Goal: Task Accomplishment & Management: Complete application form

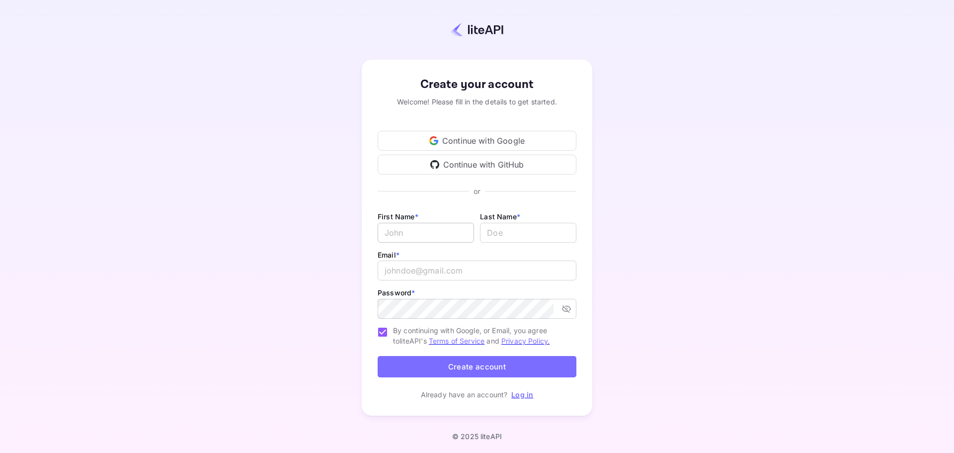
click at [452, 231] on input "Email *" at bounding box center [426, 233] width 96 height 20
type input "Grace"
type input "[PERSON_NAME]"
click at [437, 274] on input "email" at bounding box center [477, 270] width 199 height 20
type input "[EMAIL_ADDRESS][DOMAIN_NAME]"
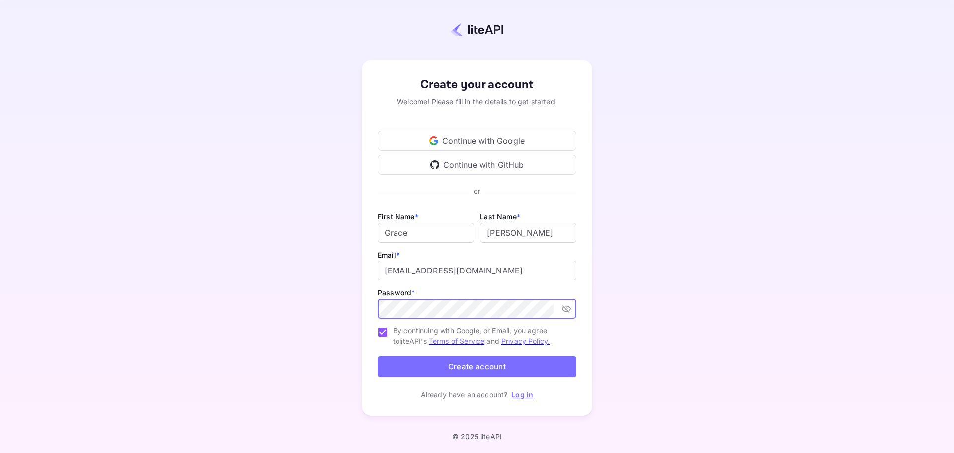
click at [567, 308] on icon "toggle password visibility" at bounding box center [566, 309] width 9 height 7
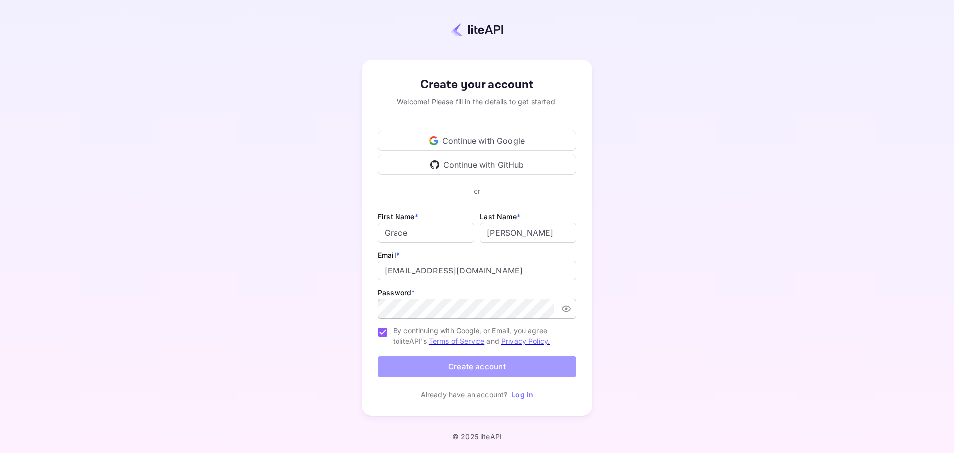
click at [485, 360] on button "Create account" at bounding box center [477, 366] width 199 height 21
click at [492, 368] on button "Create account" at bounding box center [477, 366] width 199 height 21
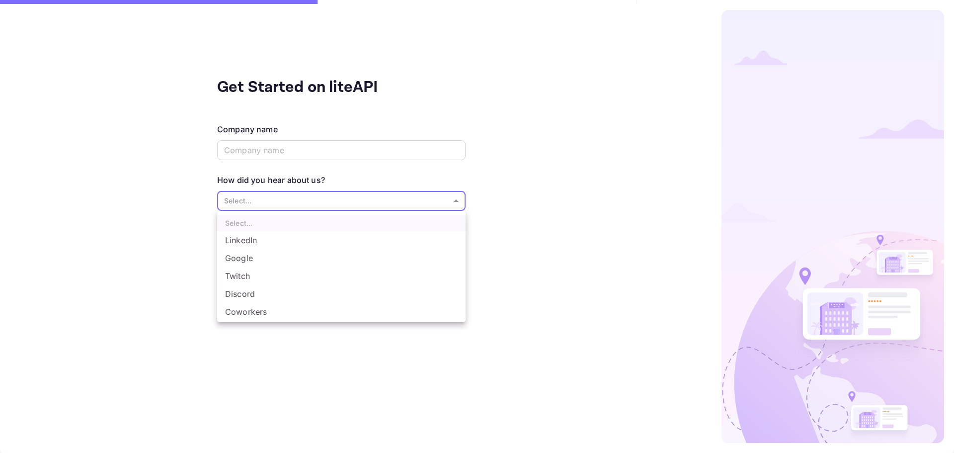
click at [312, 200] on body "Get Started on liteAPI Company name ​ How did you hear about us? Select... ​ Sk…" at bounding box center [477, 226] width 954 height 453
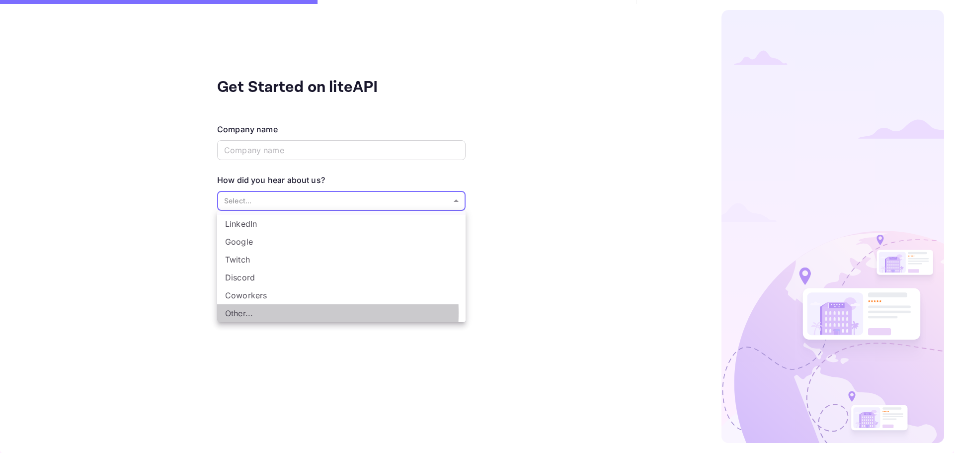
click at [246, 313] on li "Other..." at bounding box center [341, 313] width 248 height 18
type input "Other..."
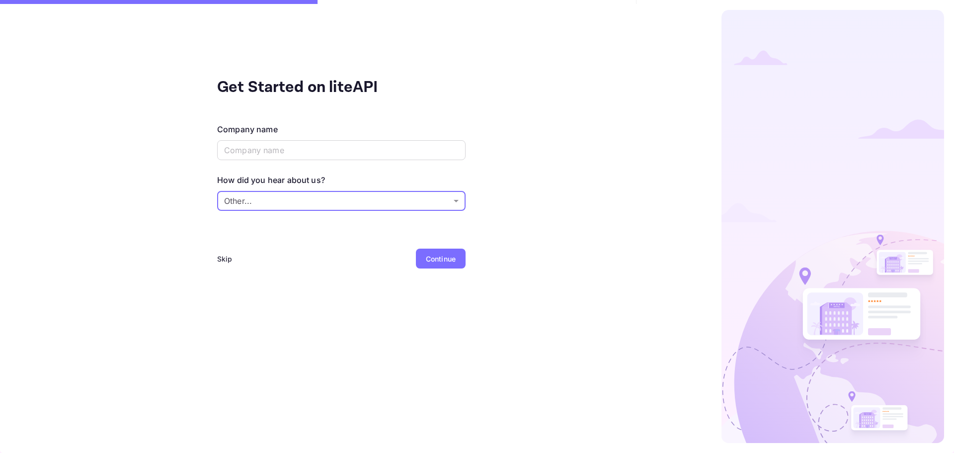
click at [225, 259] on div "Skip" at bounding box center [224, 258] width 15 height 10
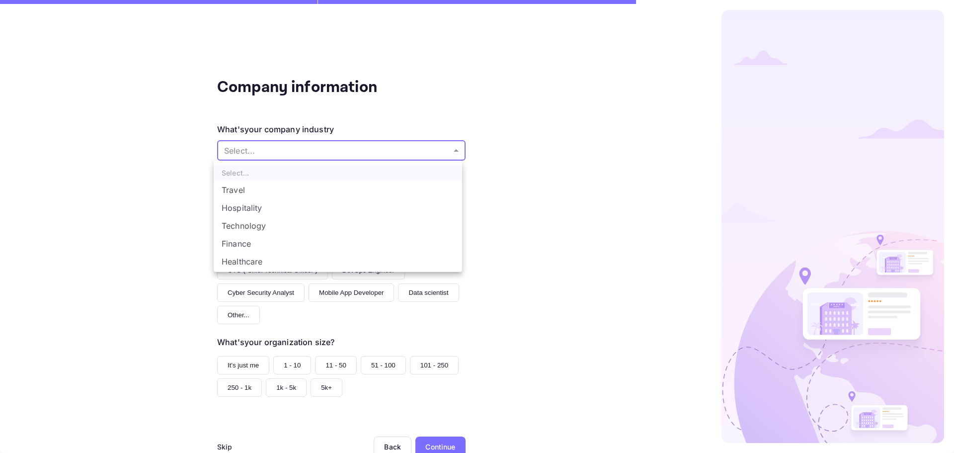
click at [300, 148] on body "Company information What's your company industry Select... ​ What best describe…" at bounding box center [477, 226] width 954 height 453
click at [252, 189] on li "Travel" at bounding box center [338, 190] width 248 height 18
type input "Travel"
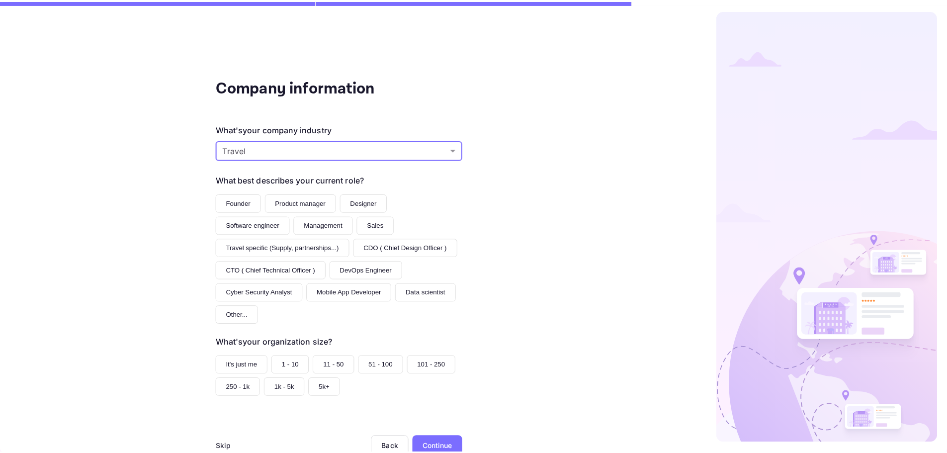
scroll to position [27, 0]
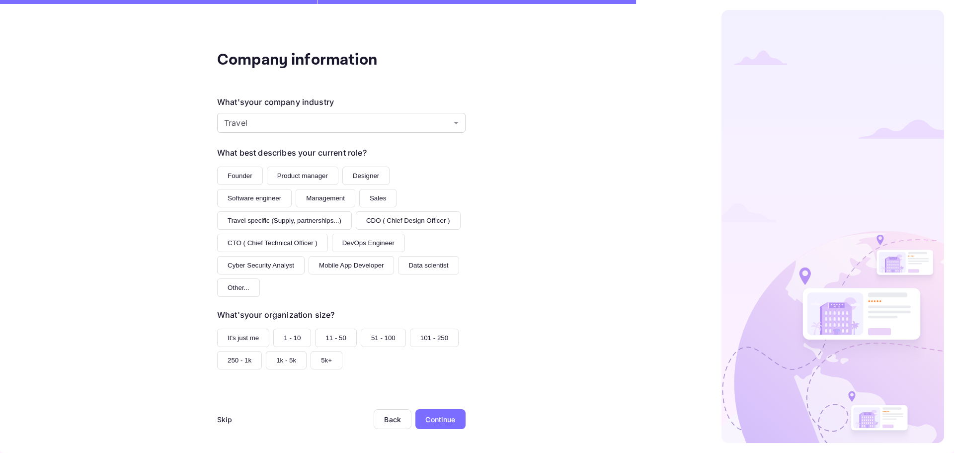
click at [234, 332] on button "It's just me" at bounding box center [243, 337] width 52 height 18
click at [441, 418] on div "Continue" at bounding box center [440, 419] width 30 height 10
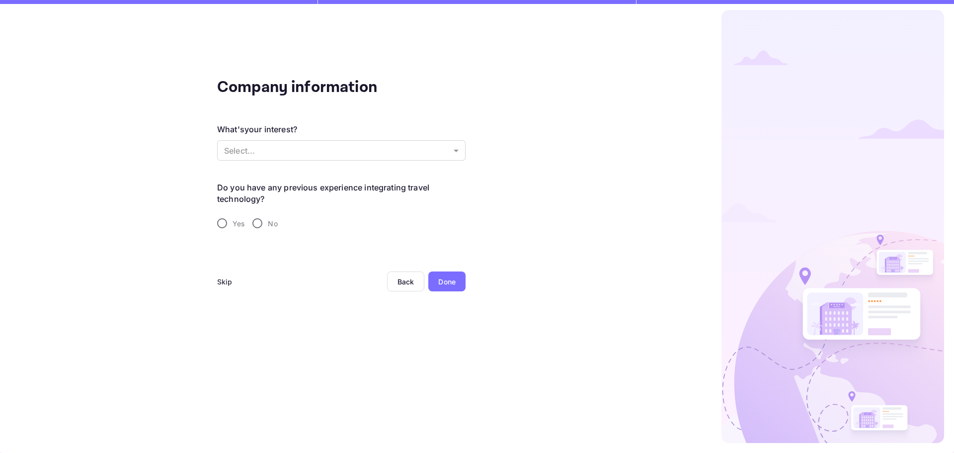
click at [258, 220] on input "No" at bounding box center [257, 223] width 21 height 21
radio input "true"
click at [448, 280] on div "Done" at bounding box center [446, 281] width 17 height 10
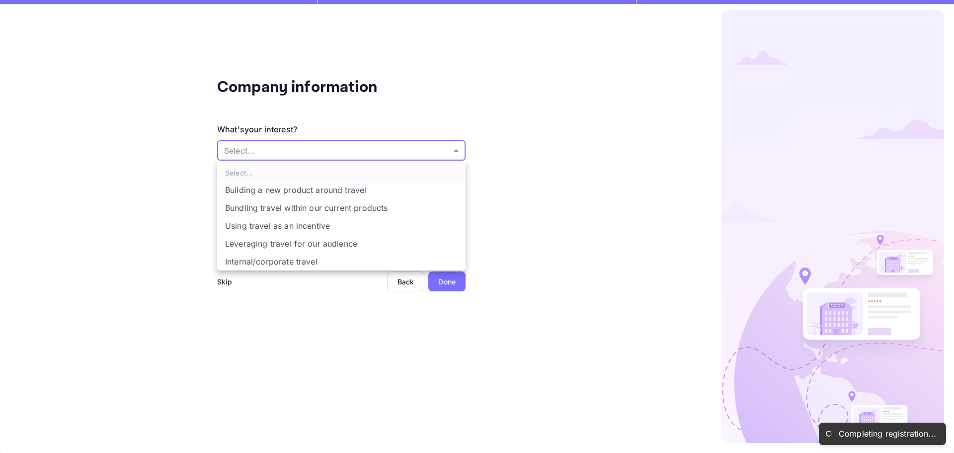
click at [454, 151] on body "Completing registration... Company information What's your interest? Select... …" at bounding box center [477, 226] width 954 height 453
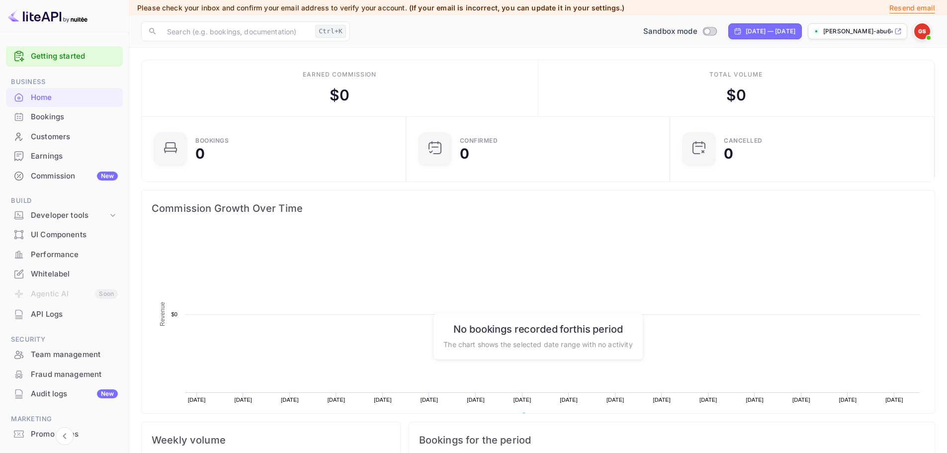
scroll to position [154, 250]
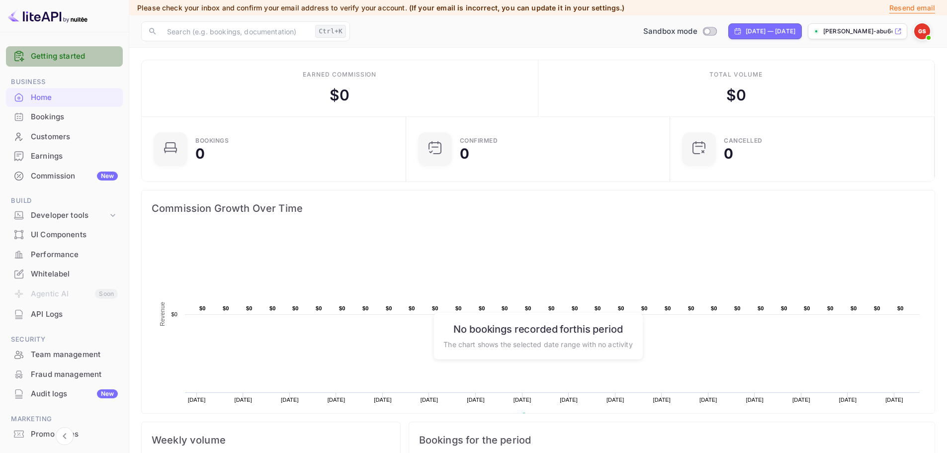
click at [81, 56] on link "Getting started" at bounding box center [74, 56] width 87 height 11
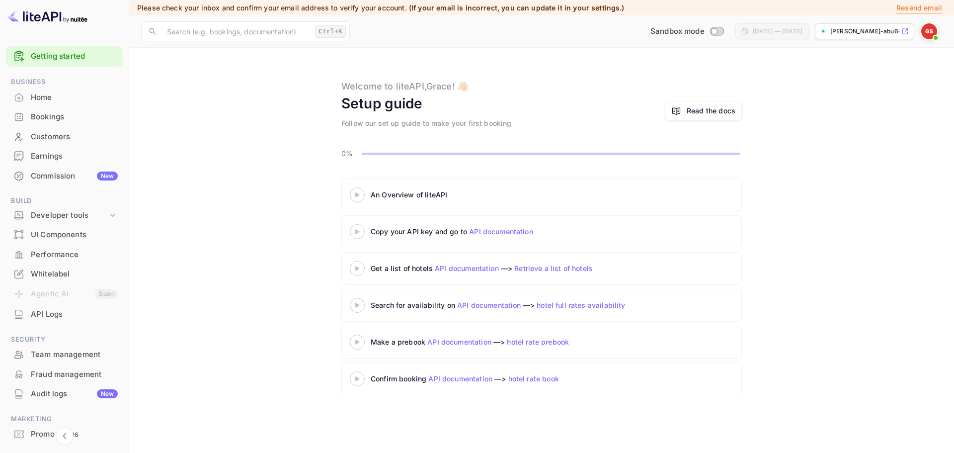
click at [58, 180] on div "Commission New" at bounding box center [74, 175] width 87 height 11
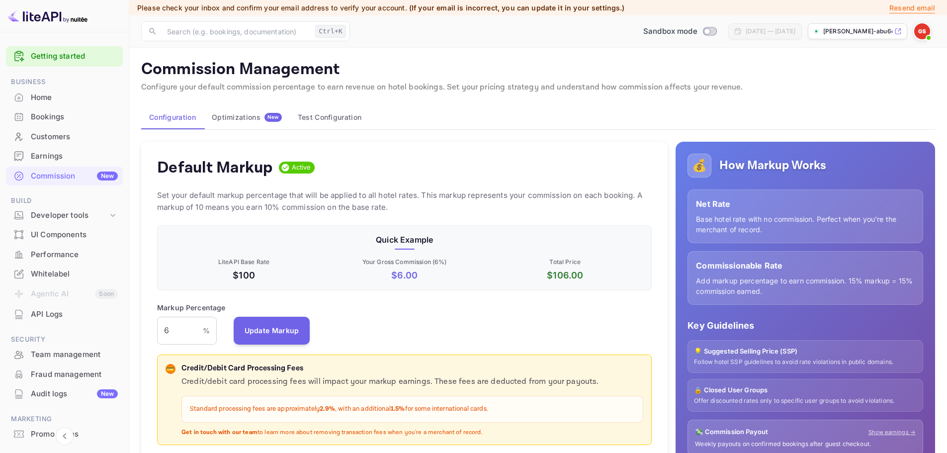
scroll to position [169, 487]
click at [54, 55] on link "Getting started" at bounding box center [74, 56] width 87 height 11
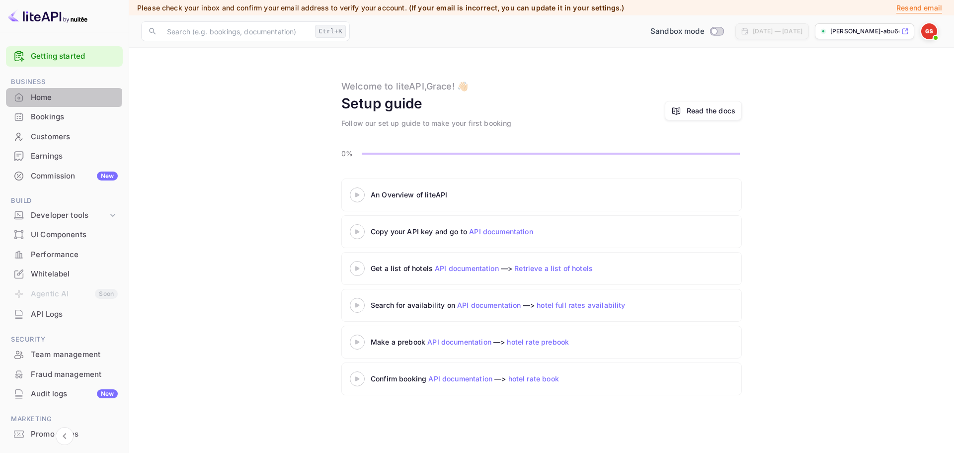
click at [41, 94] on div "Home" at bounding box center [74, 97] width 87 height 11
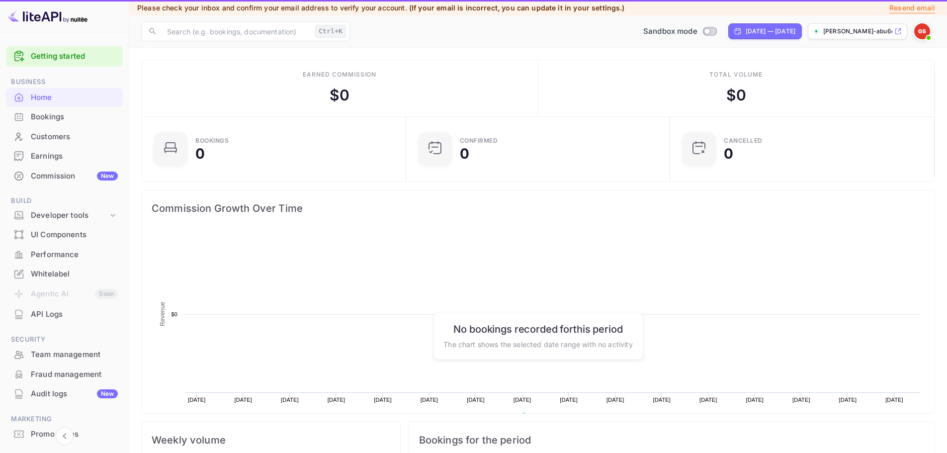
scroll to position [154, 250]
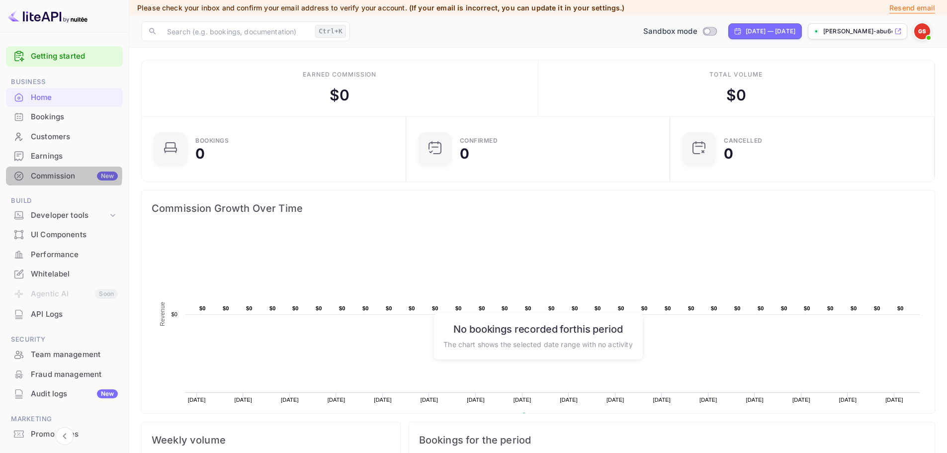
click at [60, 174] on div "Commission New" at bounding box center [74, 175] width 87 height 11
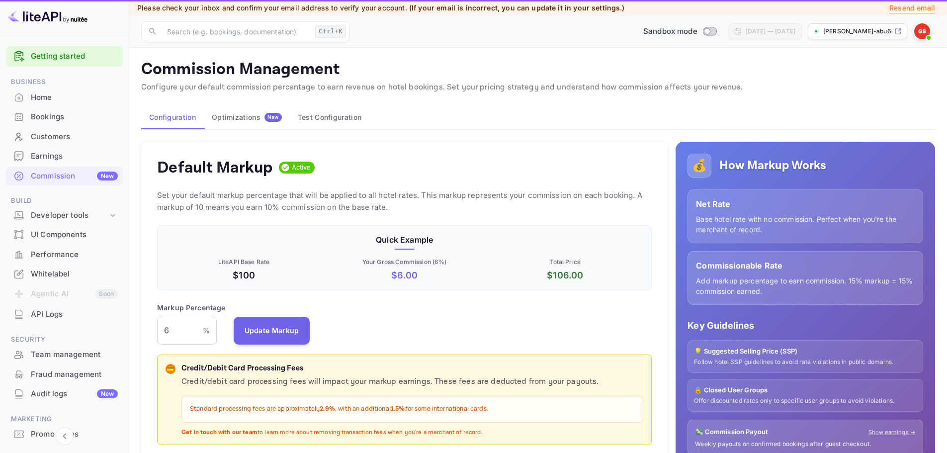
scroll to position [8, 8]
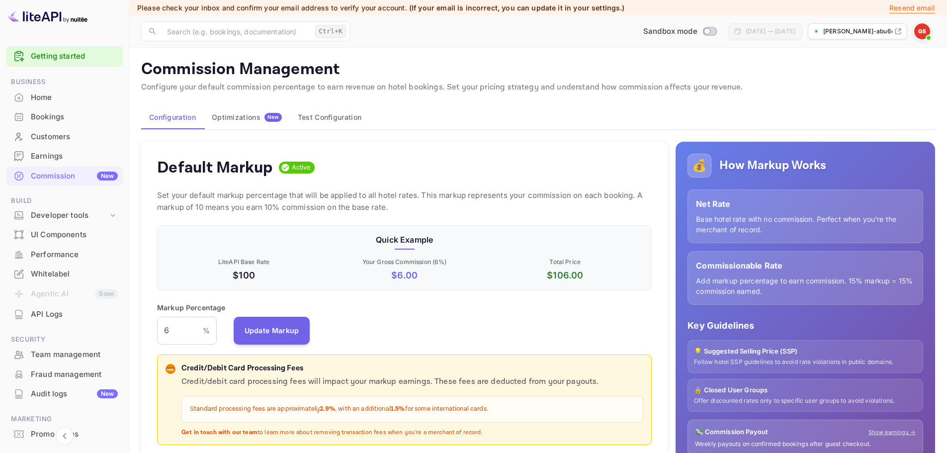
click at [253, 116] on div "Optimizations New" at bounding box center [247, 117] width 70 height 9
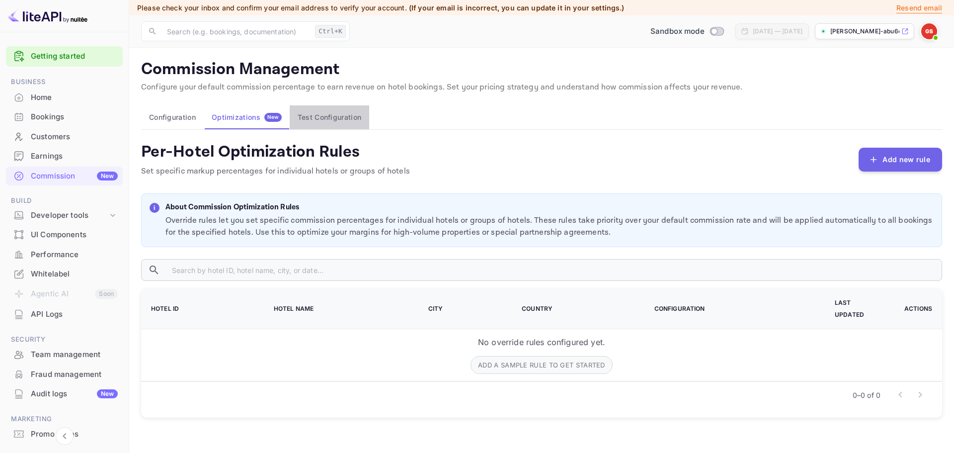
click at [332, 113] on button "Test Configuration" at bounding box center [329, 117] width 79 height 24
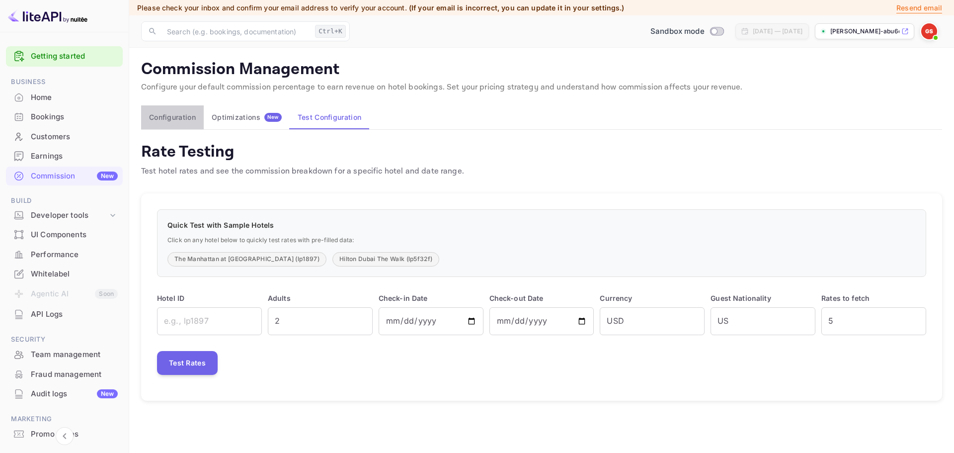
click at [159, 111] on button "Configuration" at bounding box center [172, 117] width 63 height 24
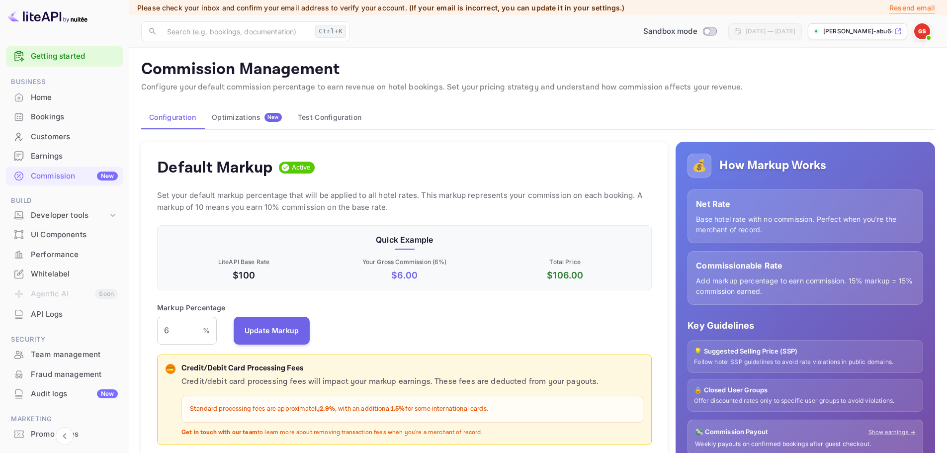
click at [927, 31] on img at bounding box center [922, 31] width 16 height 16
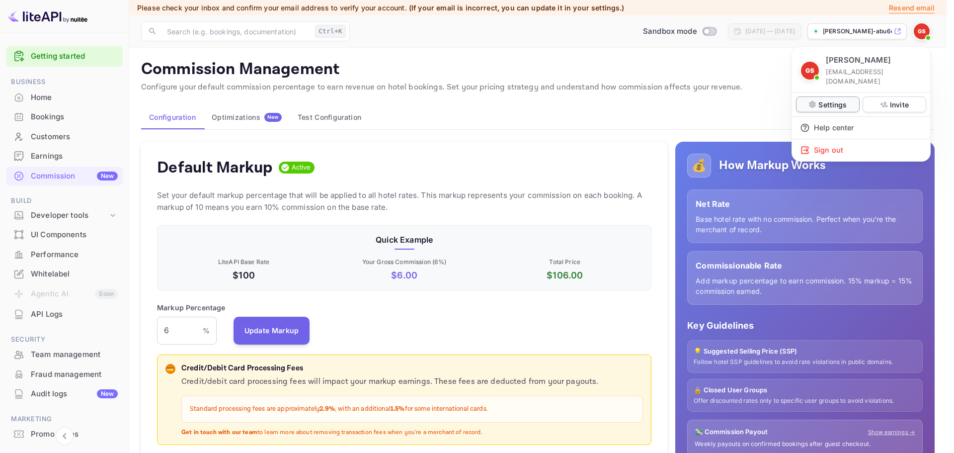
click at [837, 99] on p "Settings" at bounding box center [832, 104] width 28 height 10
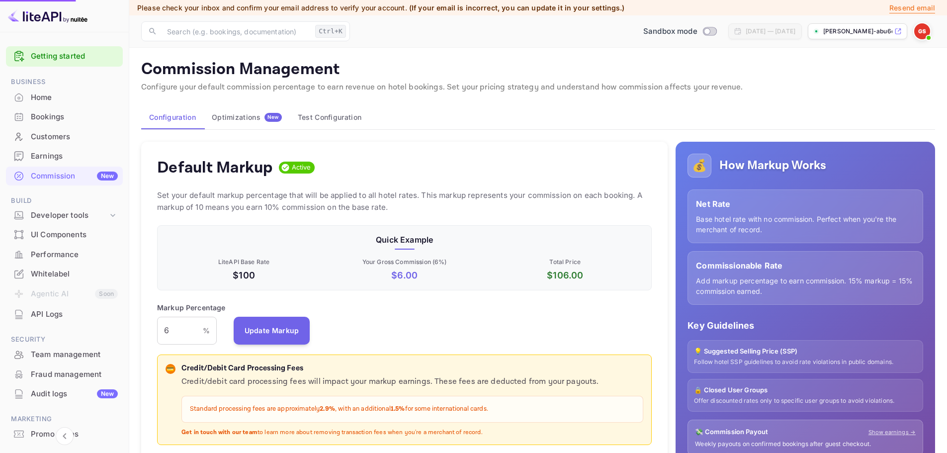
scroll to position [8, 8]
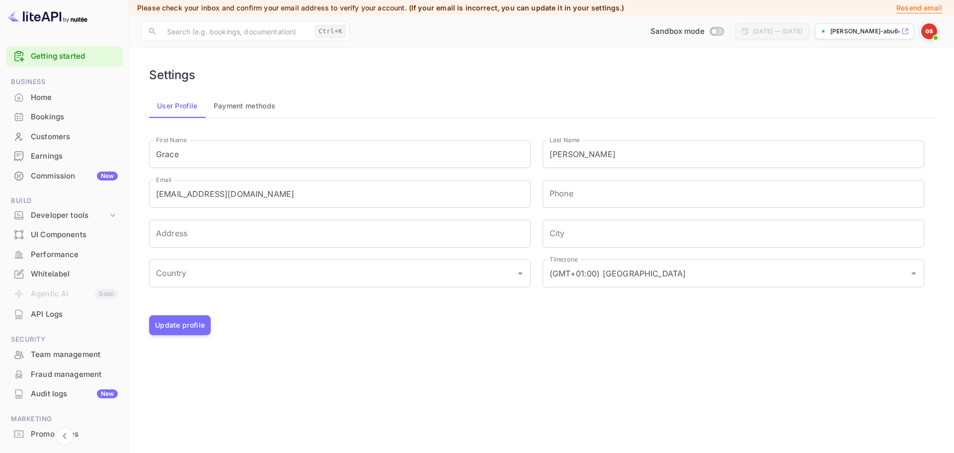
click at [82, 119] on div "Bookings" at bounding box center [74, 116] width 87 height 11
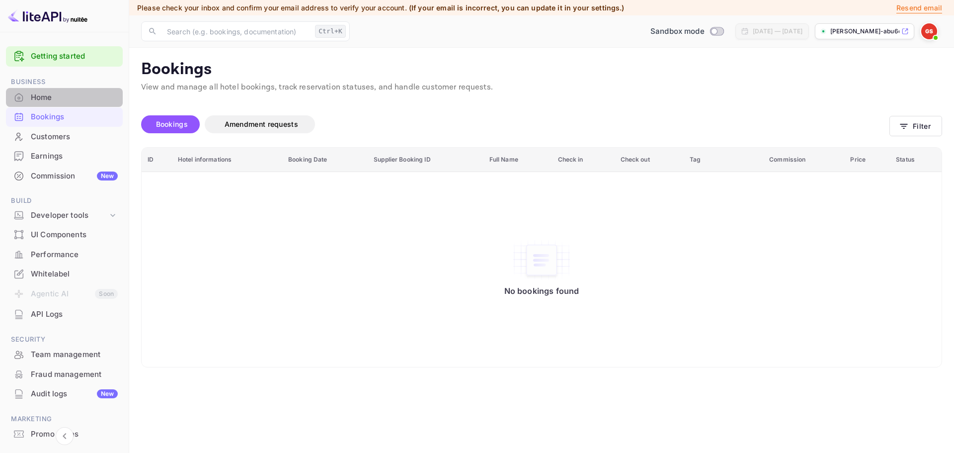
click at [81, 94] on div "Home" at bounding box center [74, 97] width 87 height 11
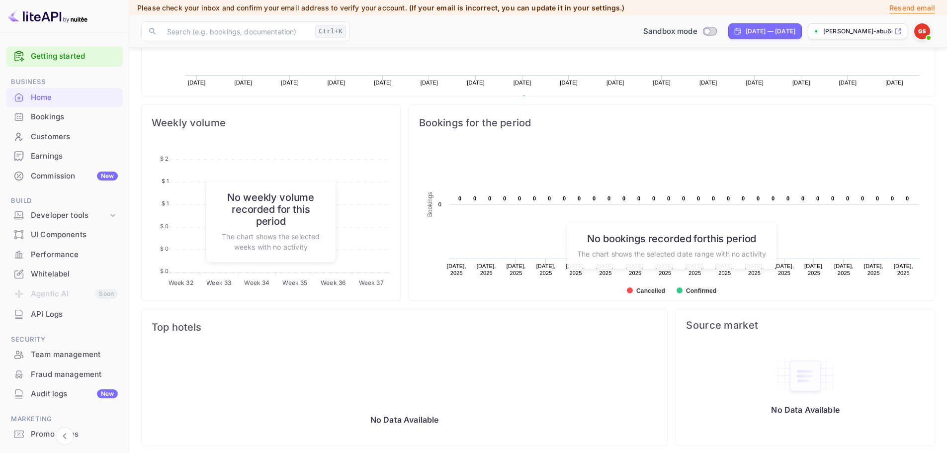
scroll to position [322, 0]
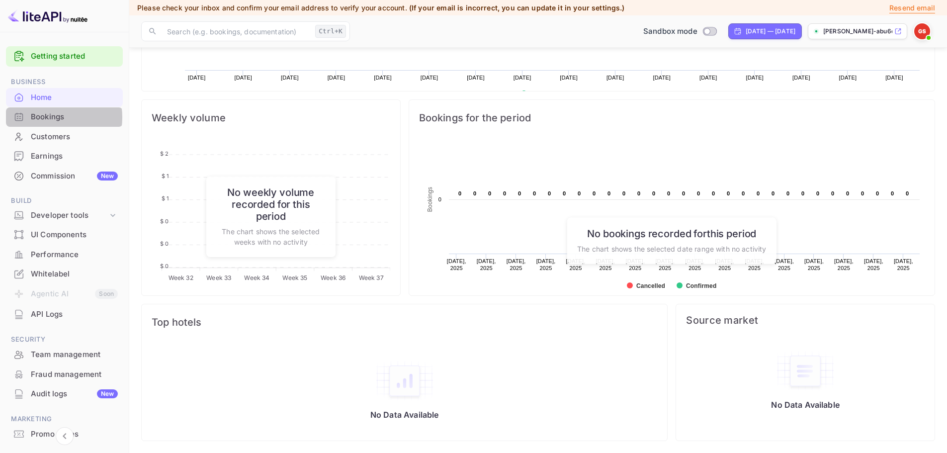
click at [50, 117] on div "Bookings" at bounding box center [74, 116] width 87 height 11
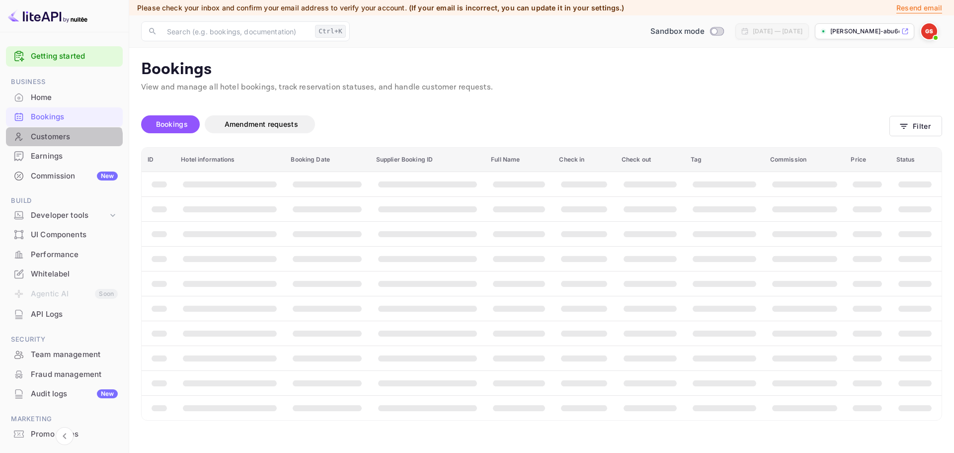
click at [53, 145] on div "Customers" at bounding box center [64, 136] width 117 height 19
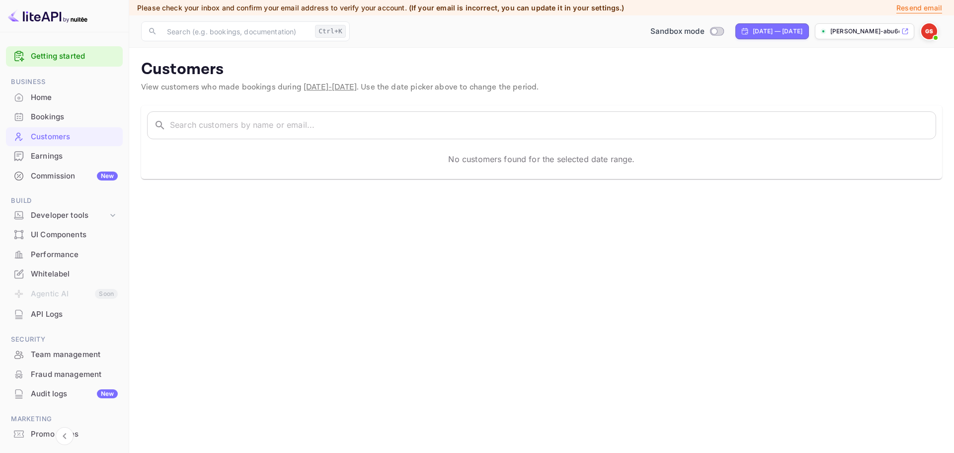
click at [46, 149] on div "Earnings" at bounding box center [64, 156] width 117 height 19
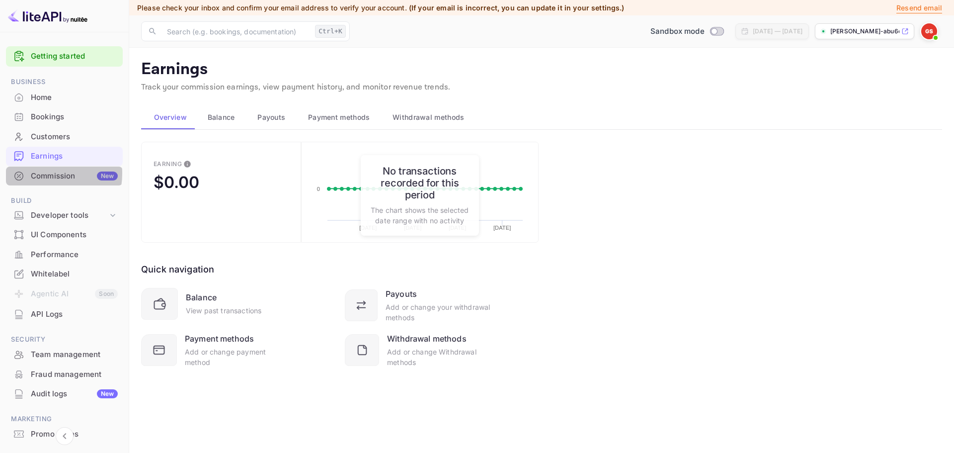
click at [42, 173] on div "Commission New" at bounding box center [74, 175] width 87 height 11
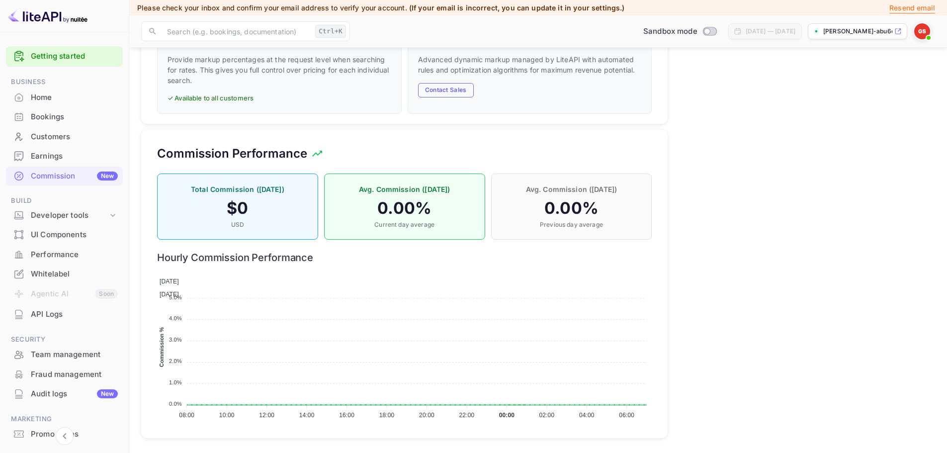
scroll to position [560, 0]
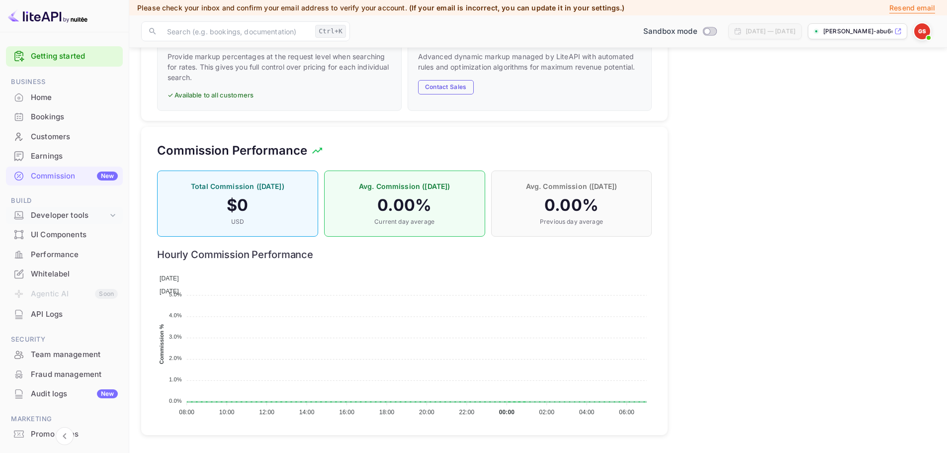
click at [65, 214] on div "Developer tools" at bounding box center [69, 215] width 77 height 11
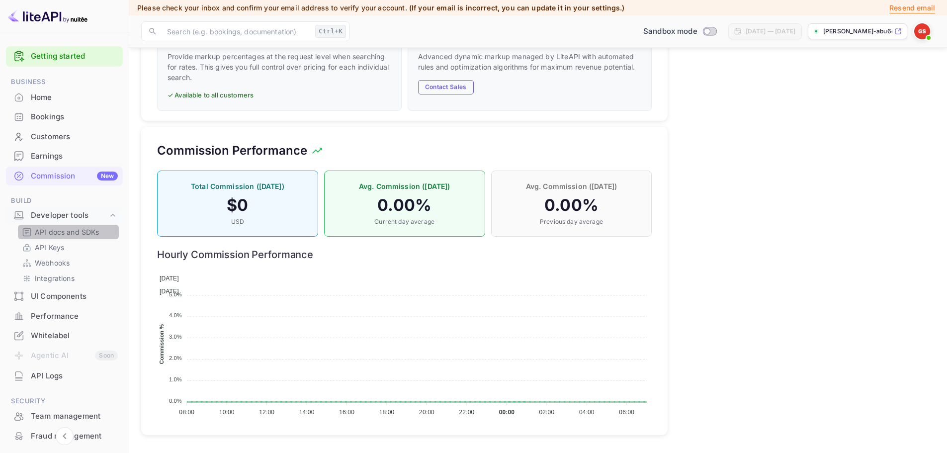
click at [73, 228] on p "API docs and SDKs" at bounding box center [67, 232] width 65 height 10
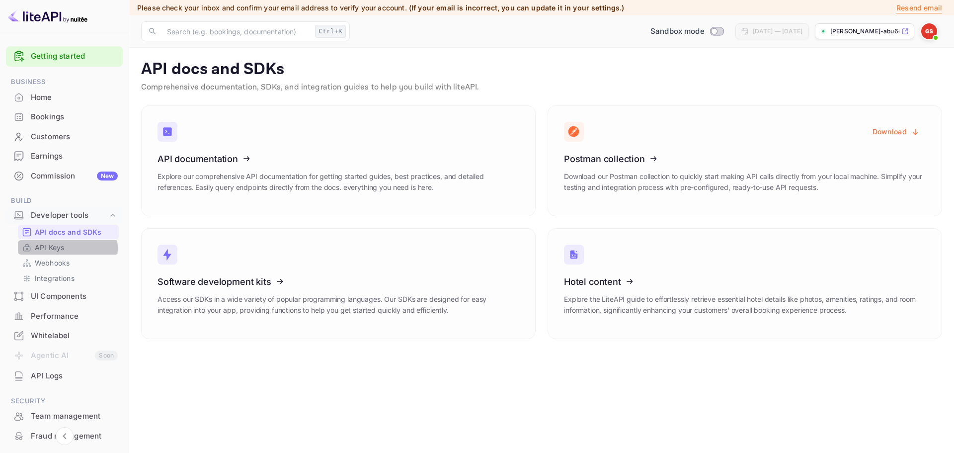
click at [67, 248] on link "API Keys" at bounding box center [68, 247] width 93 height 10
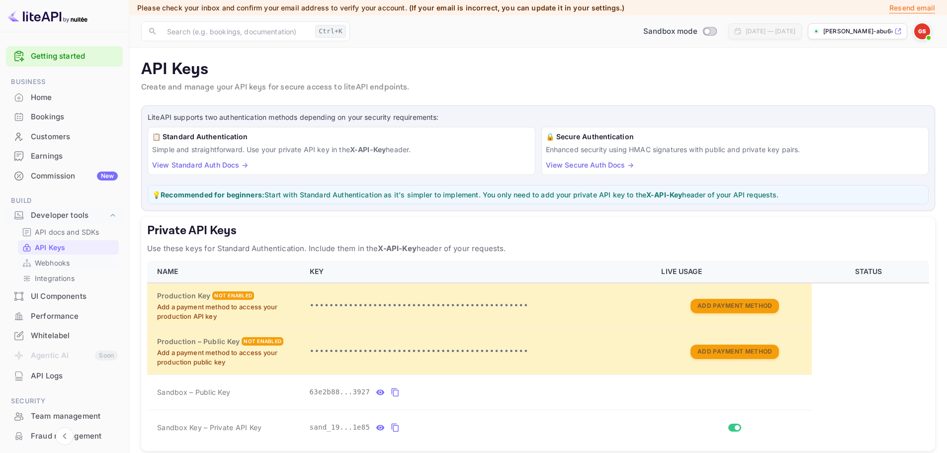
click at [60, 260] on p "Webhooks" at bounding box center [52, 262] width 35 height 10
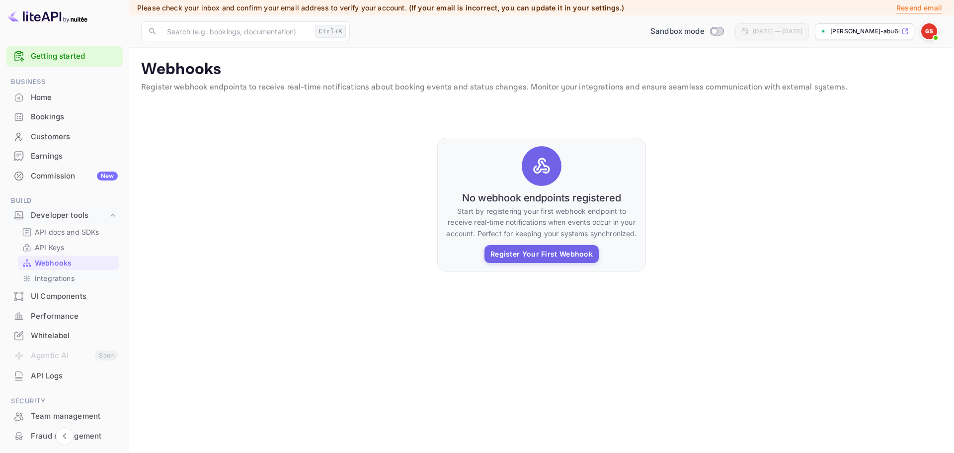
click at [58, 277] on p "Integrations" at bounding box center [55, 278] width 40 height 10
